Goal: Browse casually: Explore the website without a specific task or goal

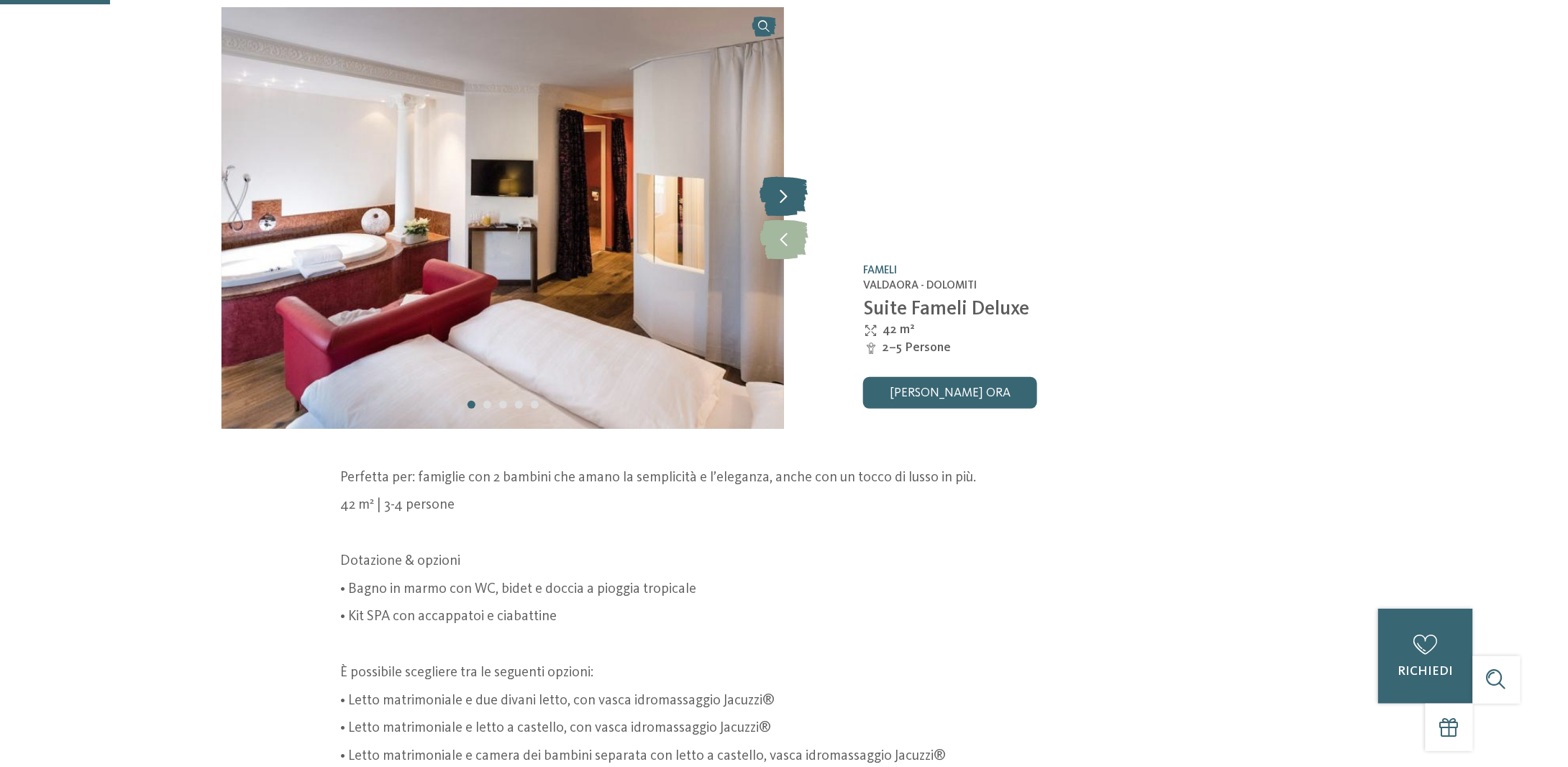
click at [785, 194] on icon at bounding box center [784, 196] width 48 height 39
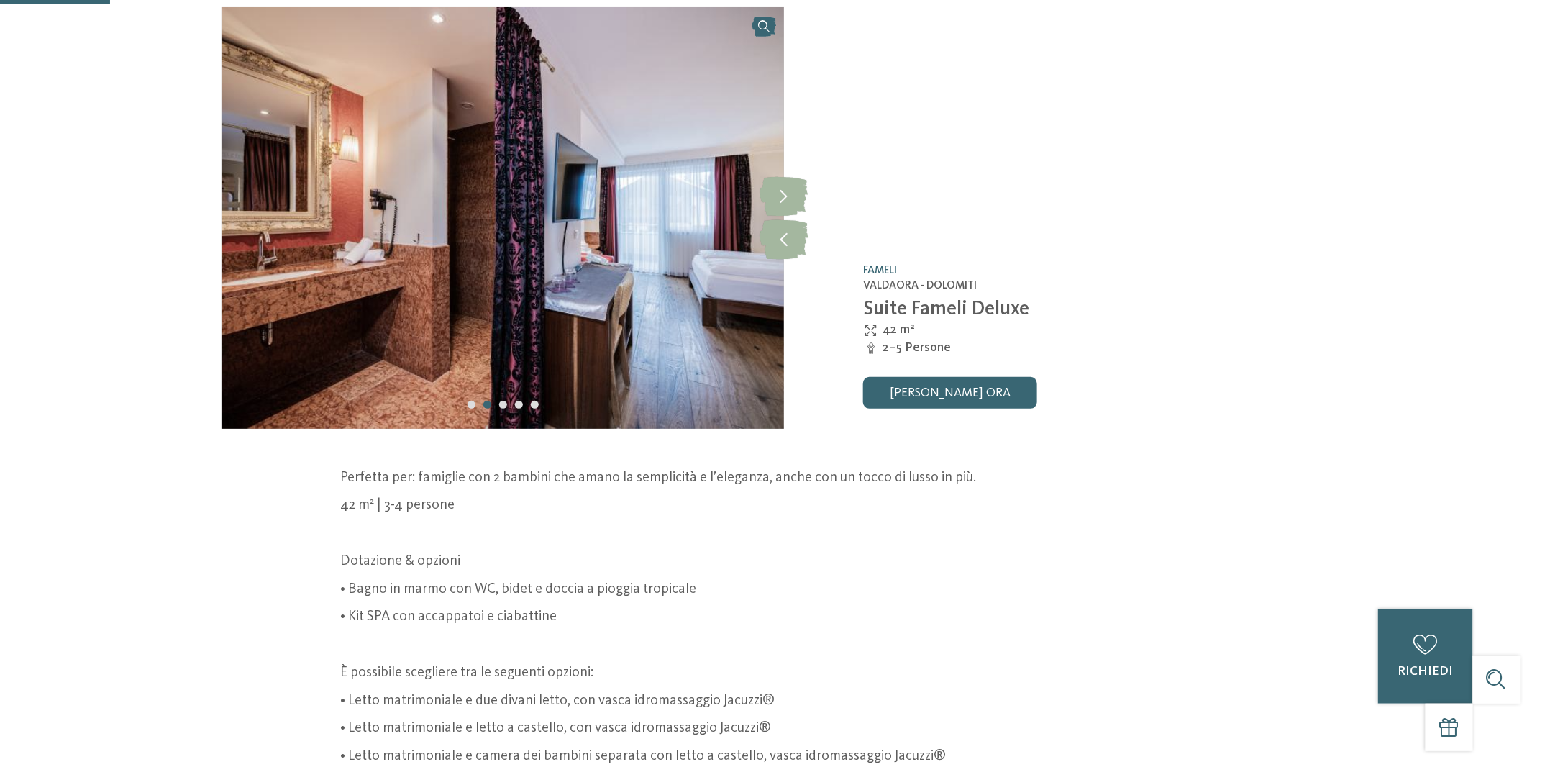
click at [641, 245] on img at bounding box center [503, 218] width 563 height 422
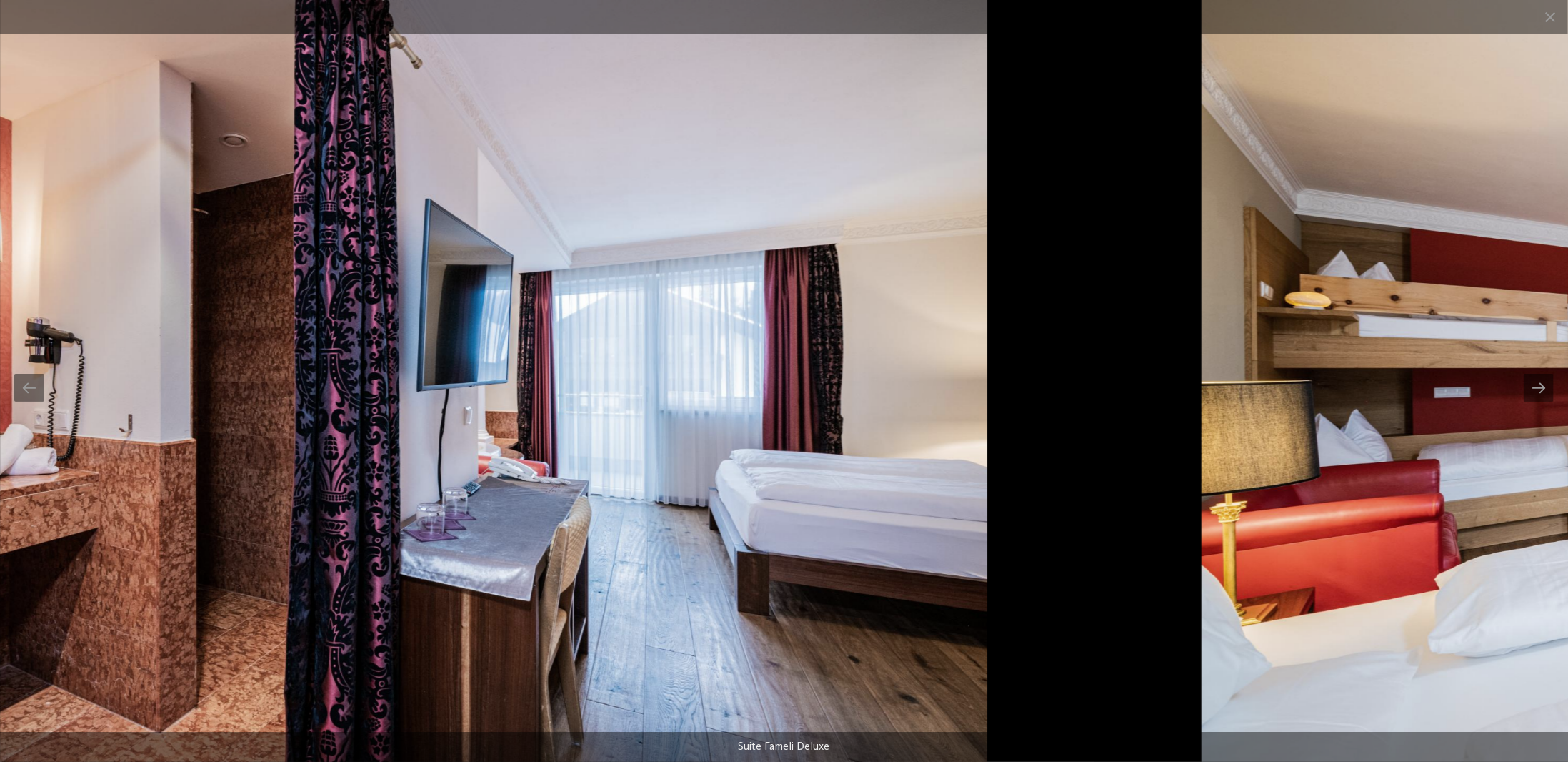
drag, startPoint x: 1189, startPoint y: 485, endPoint x: 673, endPoint y: 443, distance: 517.7
click at [715, 446] on img at bounding box center [310, 381] width 1354 height 762
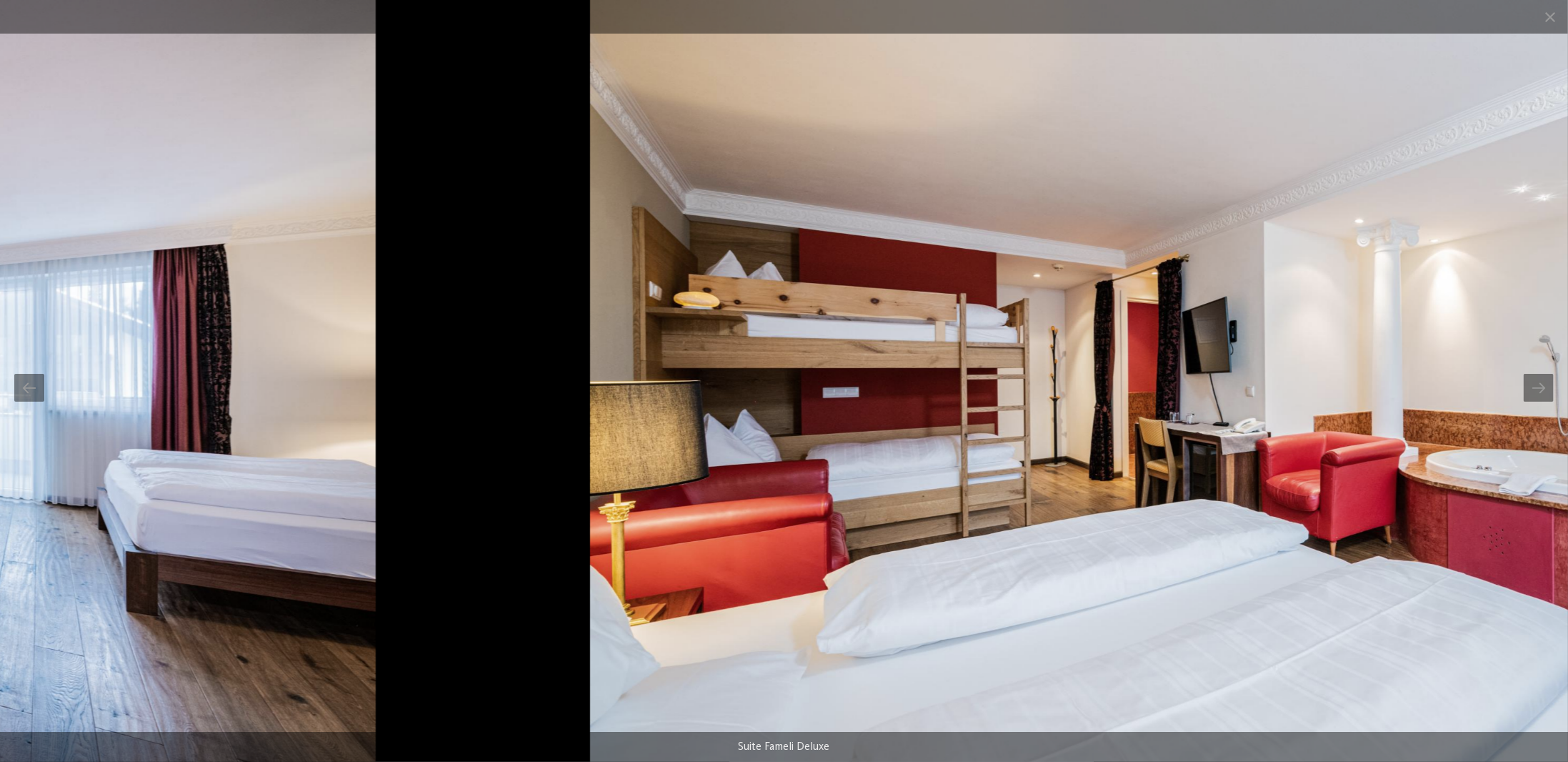
drag, startPoint x: 510, startPoint y: 460, endPoint x: 1156, endPoint y: 463, distance: 646.0
click at [1156, 463] on img at bounding box center [1266, 381] width 1354 height 762
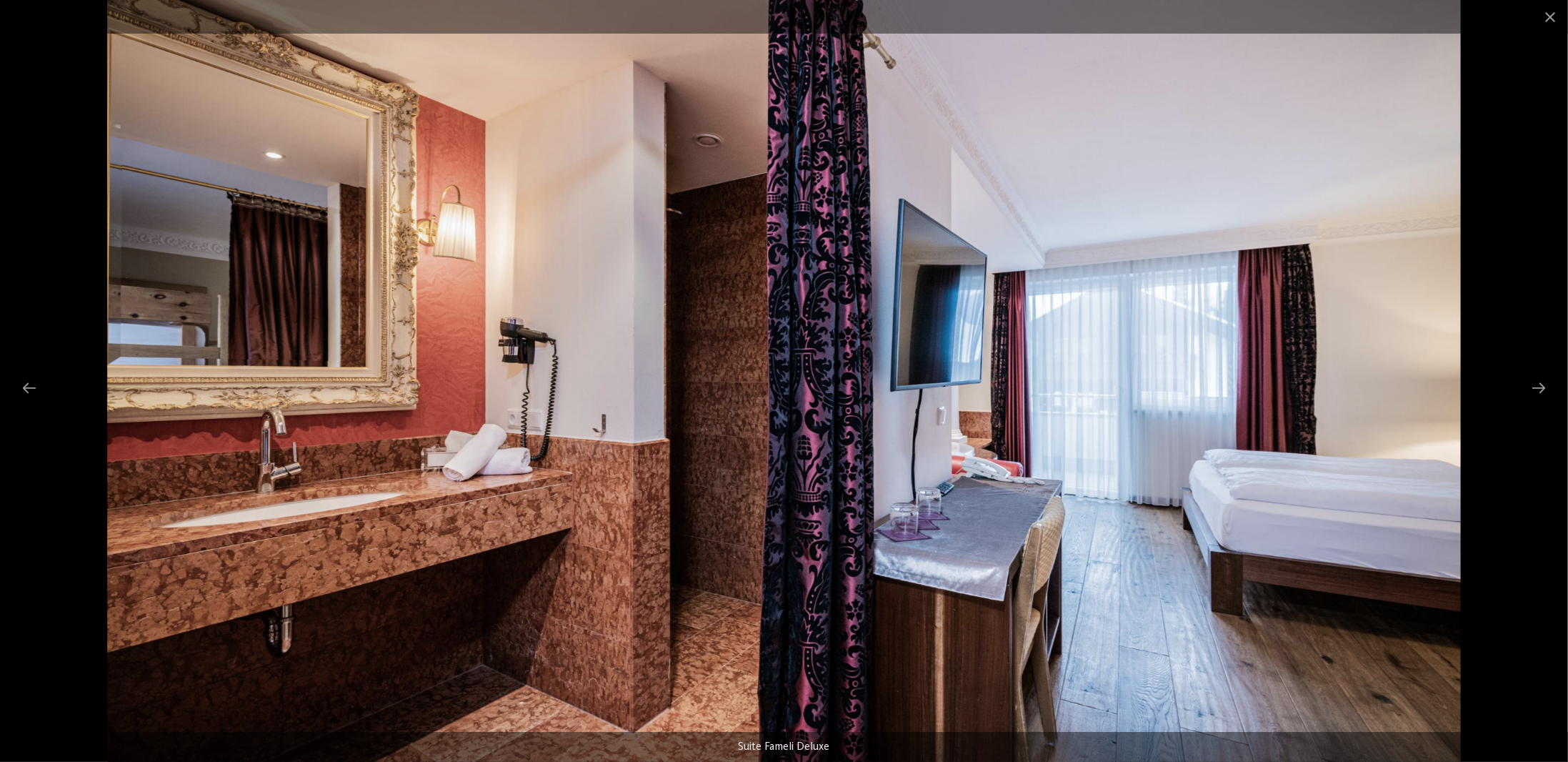
drag, startPoint x: 1164, startPoint y: 425, endPoint x: 1150, endPoint y: 462, distance: 39.6
click at [1157, 451] on img at bounding box center [783, 381] width 1354 height 762
click at [1536, 391] on div at bounding box center [1539, 388] width 30 height 28
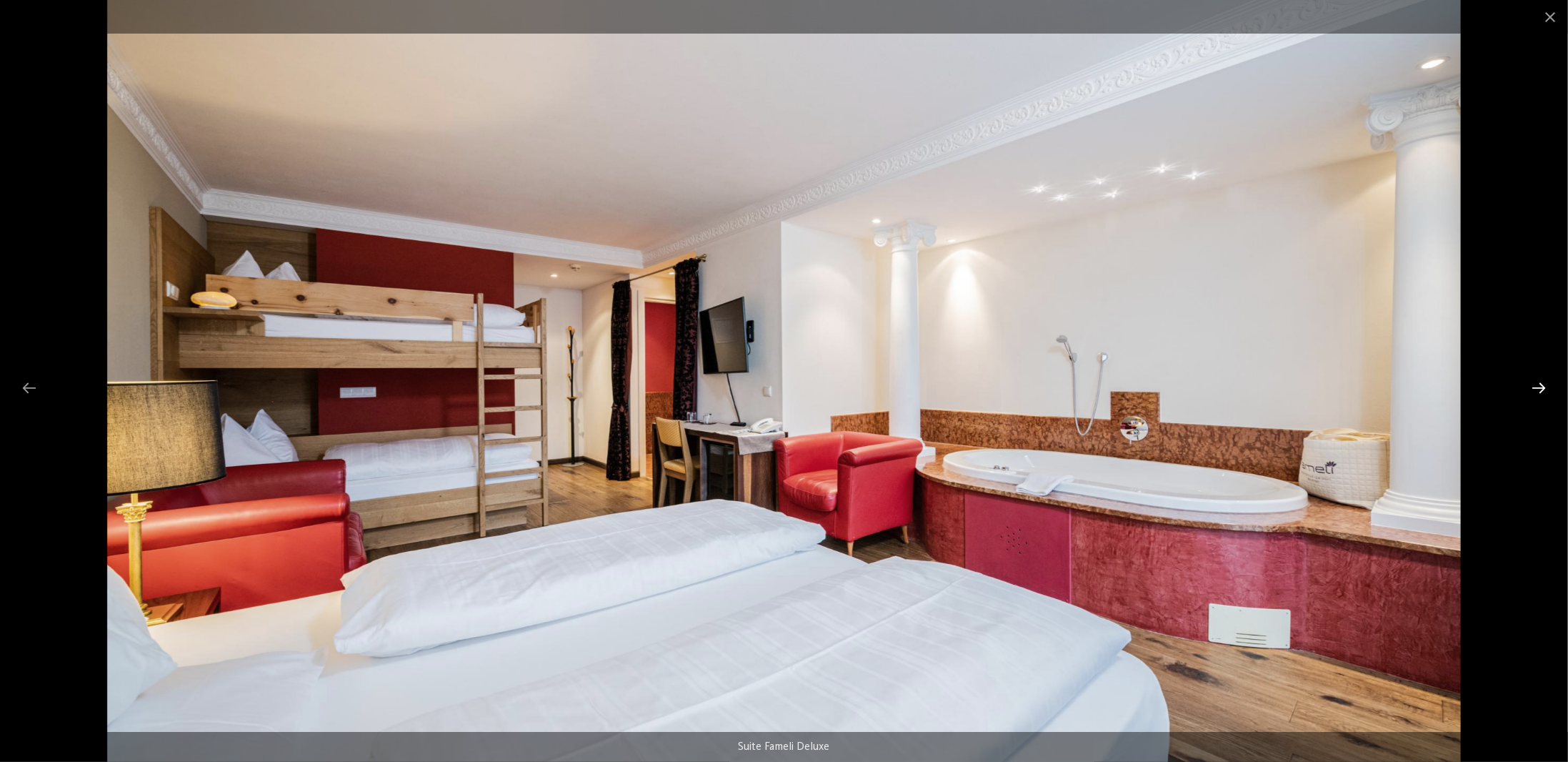
click at [1536, 391] on div at bounding box center [1539, 388] width 30 height 28
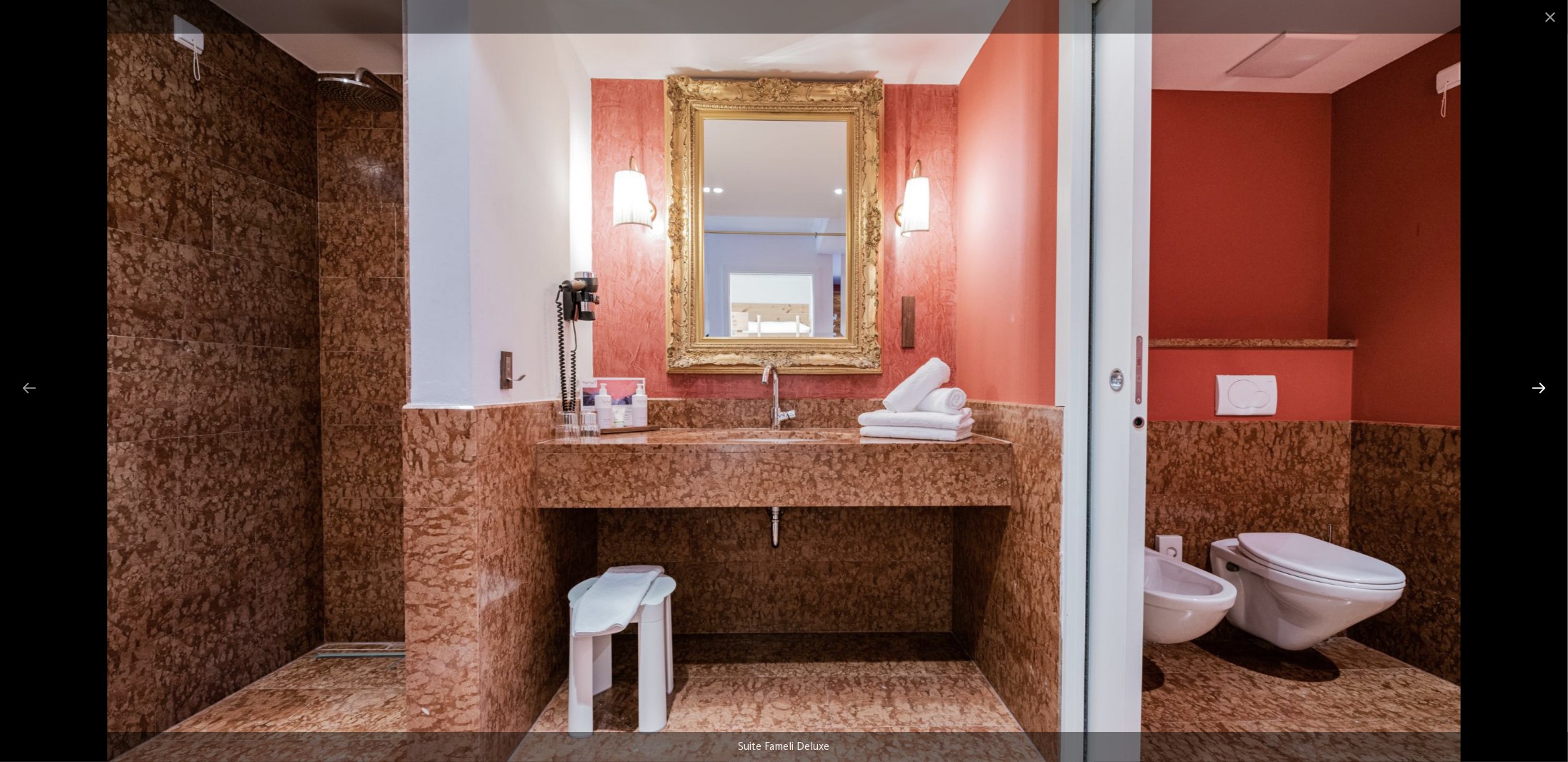
click at [1536, 391] on div at bounding box center [1539, 388] width 30 height 28
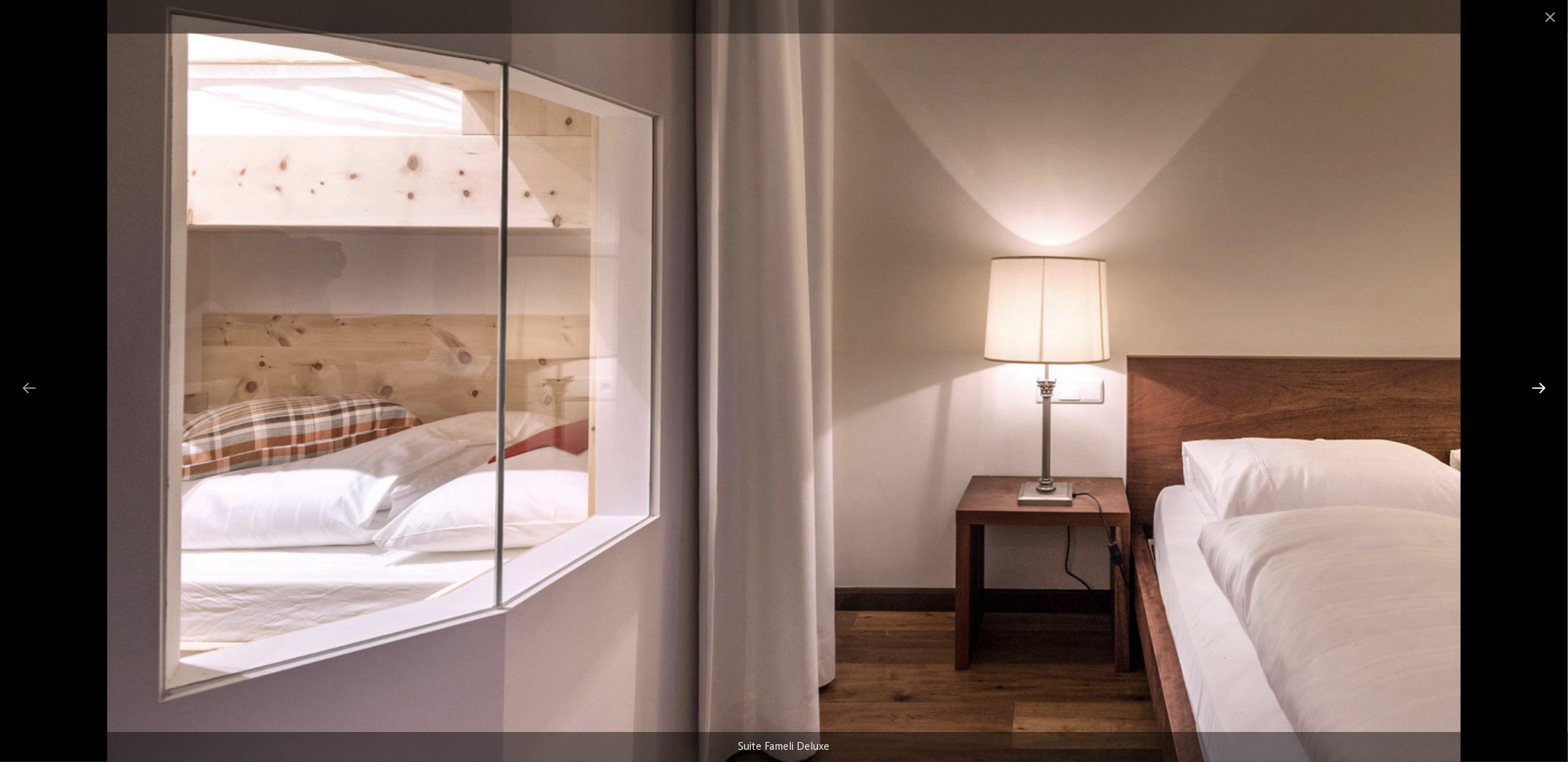
click at [1536, 391] on div at bounding box center [1539, 388] width 30 height 28
